Goal: Browse casually: Explore the website without a specific task or goal

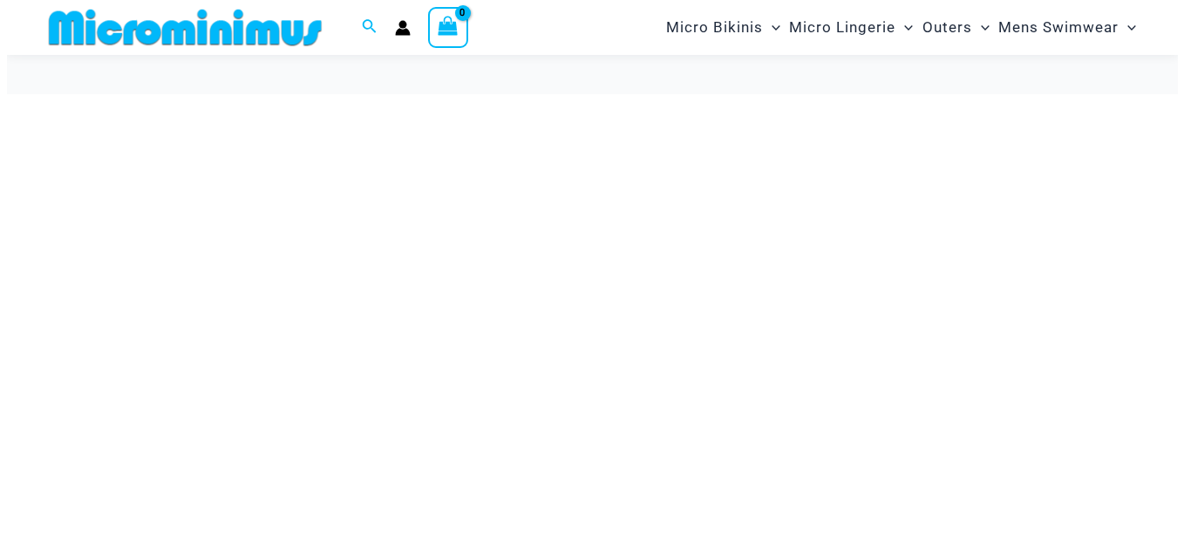
scroll to position [87, 0]
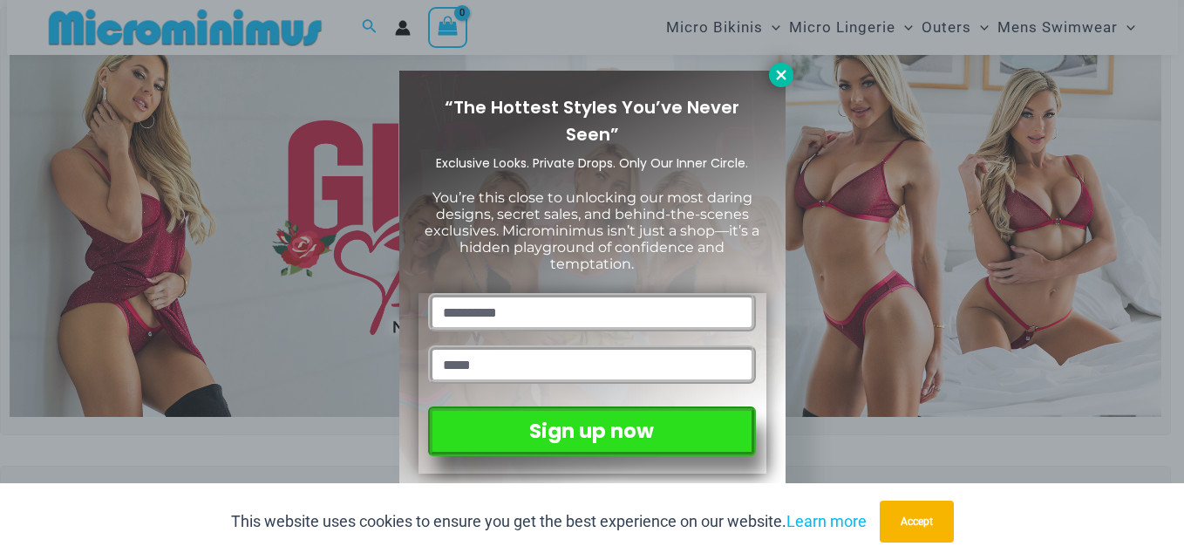
click at [788, 82] on icon at bounding box center [782, 75] width 16 height 16
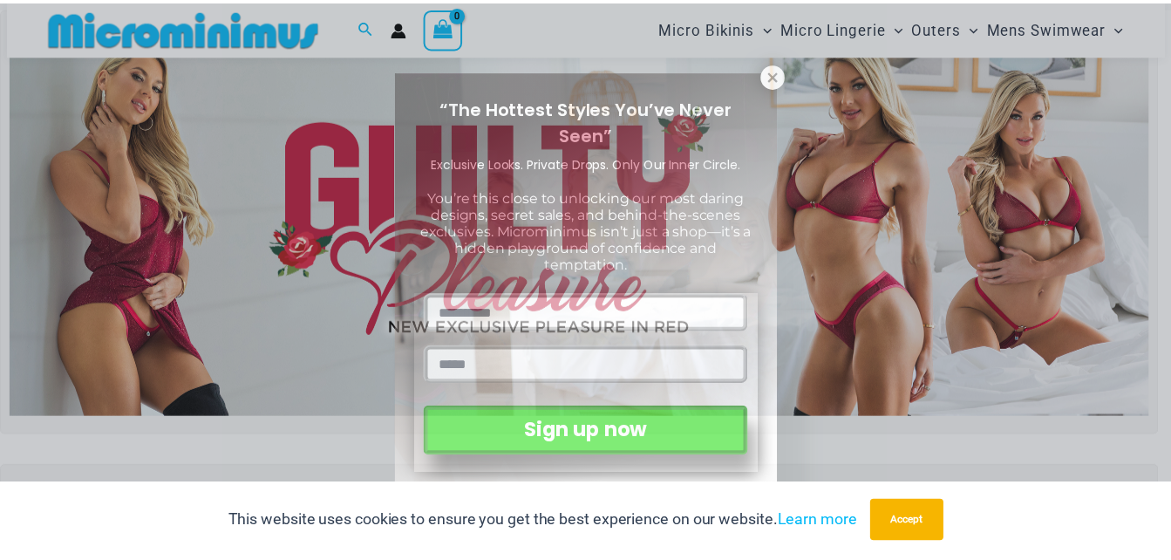
scroll to position [72, 0]
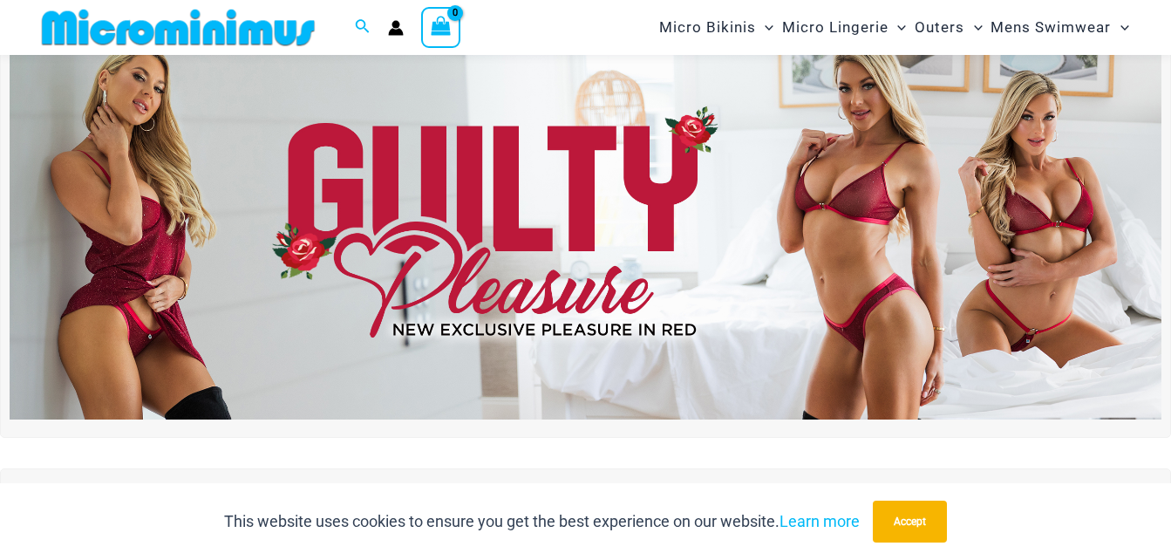
click at [590, 197] on img at bounding box center [586, 224] width 1152 height 392
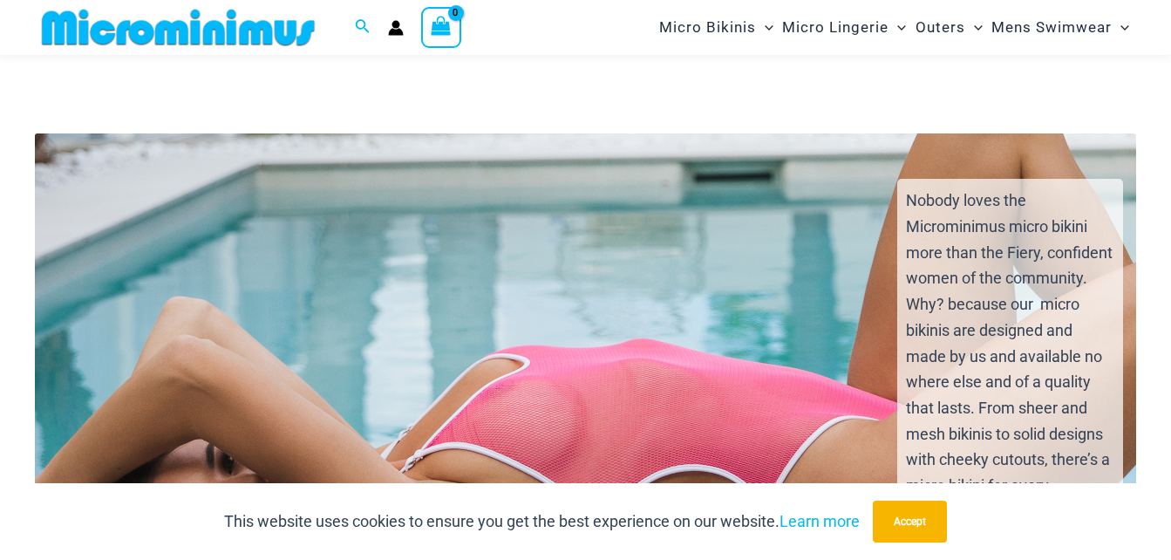
scroll to position [3387, 0]
